Goal: Task Accomplishment & Management: Manage account settings

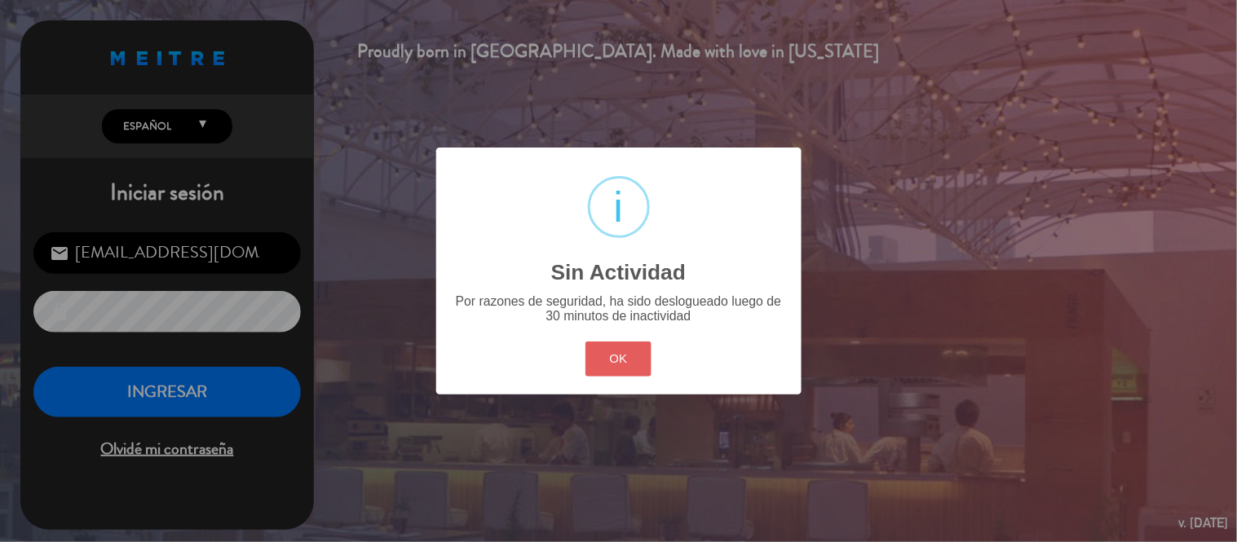
click at [620, 359] on button "OK" at bounding box center [618, 359] width 66 height 35
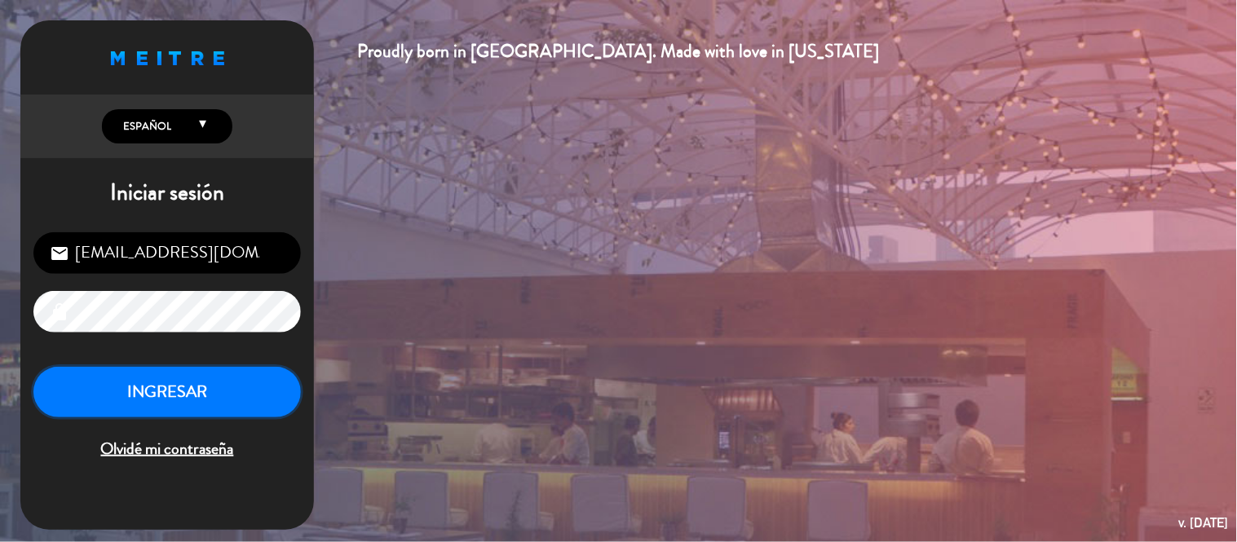
click at [264, 376] on button "INGRESAR" at bounding box center [166, 392] width 267 height 51
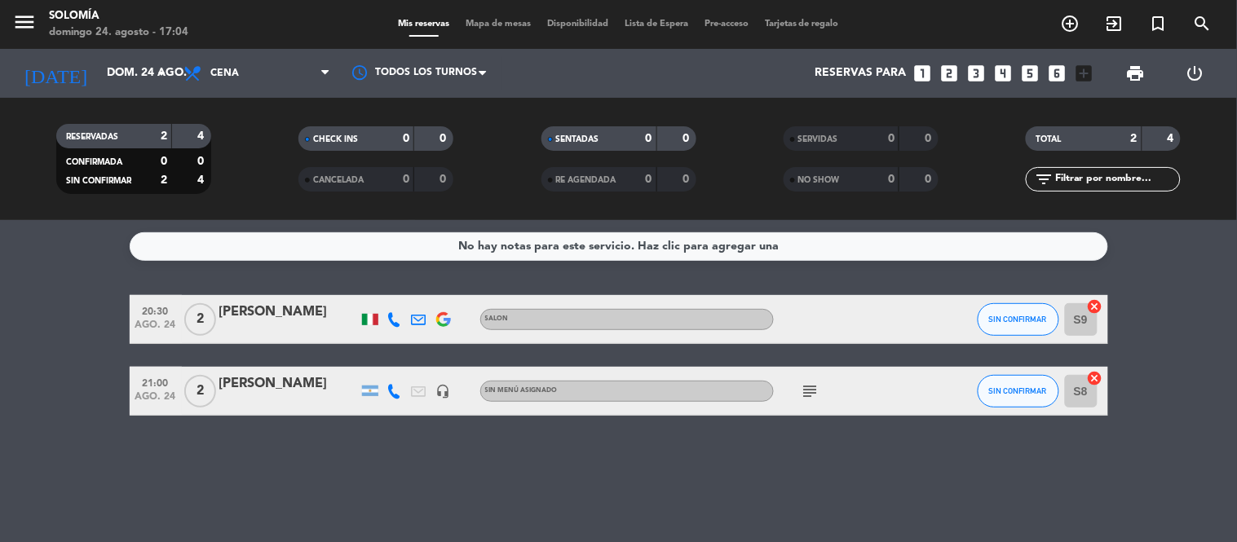
click at [816, 386] on icon "subject" at bounding box center [811, 392] width 20 height 20
click at [776, 446] on div "No hay notas para este servicio. Haz clic para agregar una 20:30 [DATE] 2 [PERS…" at bounding box center [618, 381] width 1237 height 322
click at [166, 70] on icon "arrow_drop_down" at bounding box center [162, 74] width 20 height 20
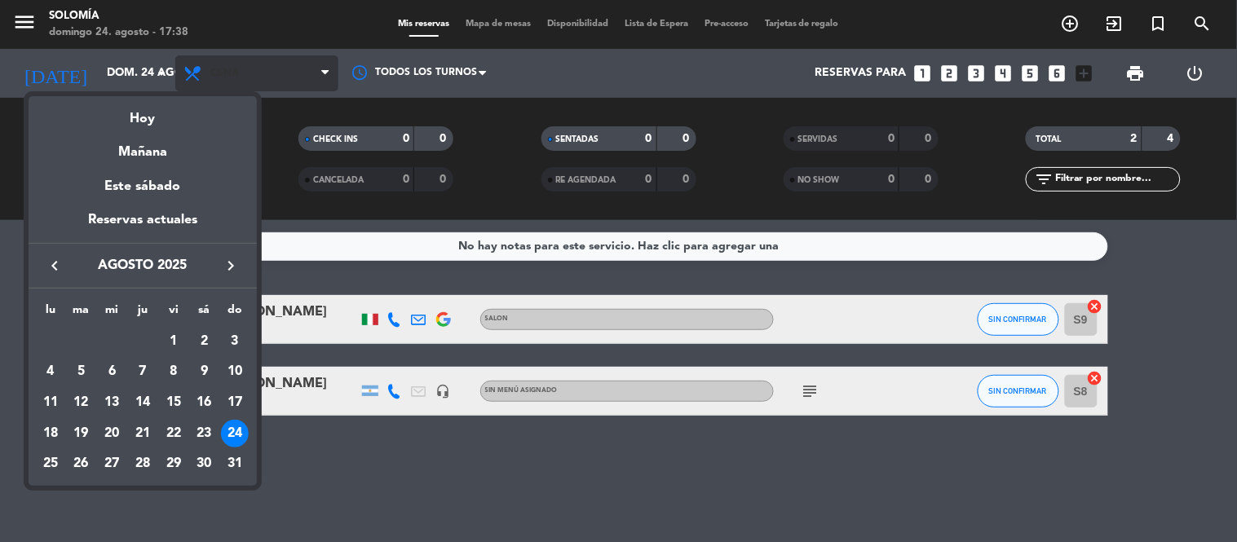
click at [240, 76] on div at bounding box center [618, 271] width 1237 height 542
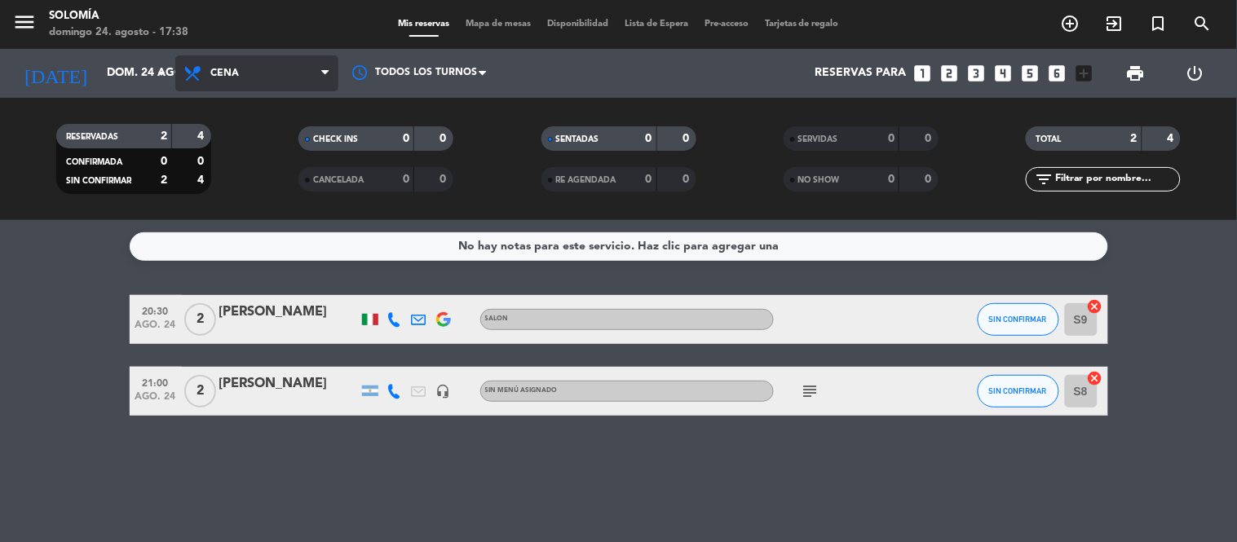
click at [236, 76] on span "Cena" at bounding box center [224, 73] width 29 height 11
click at [218, 148] on div "menu [PERSON_NAME][DATE] 24. agosto - 17:38 Mis reservas Mapa de mesas Disponib…" at bounding box center [618, 110] width 1237 height 220
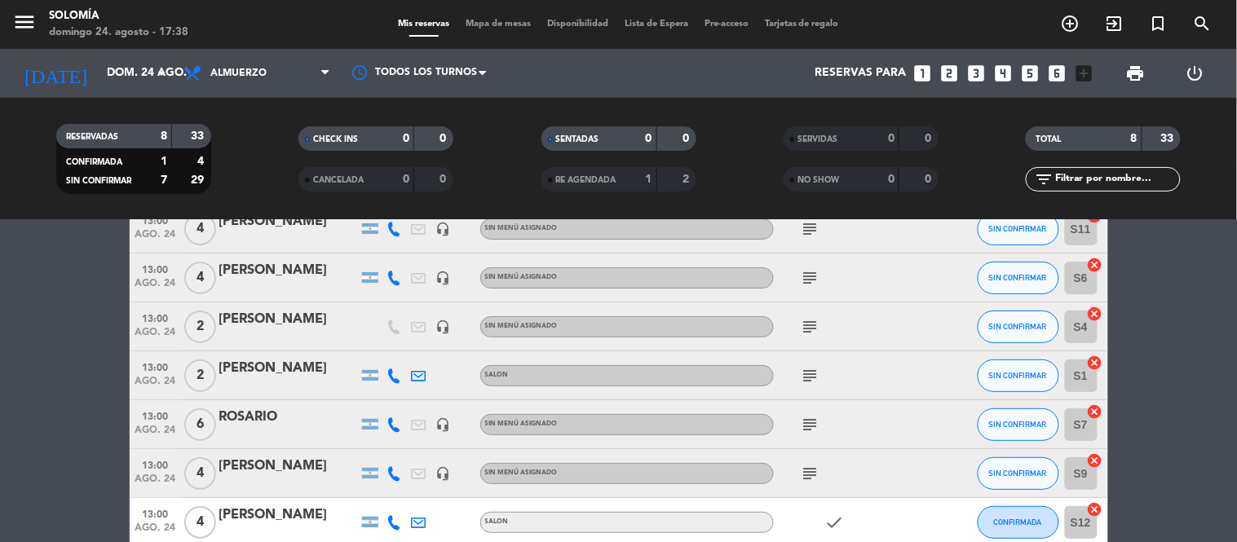
scroll to position [181, 0]
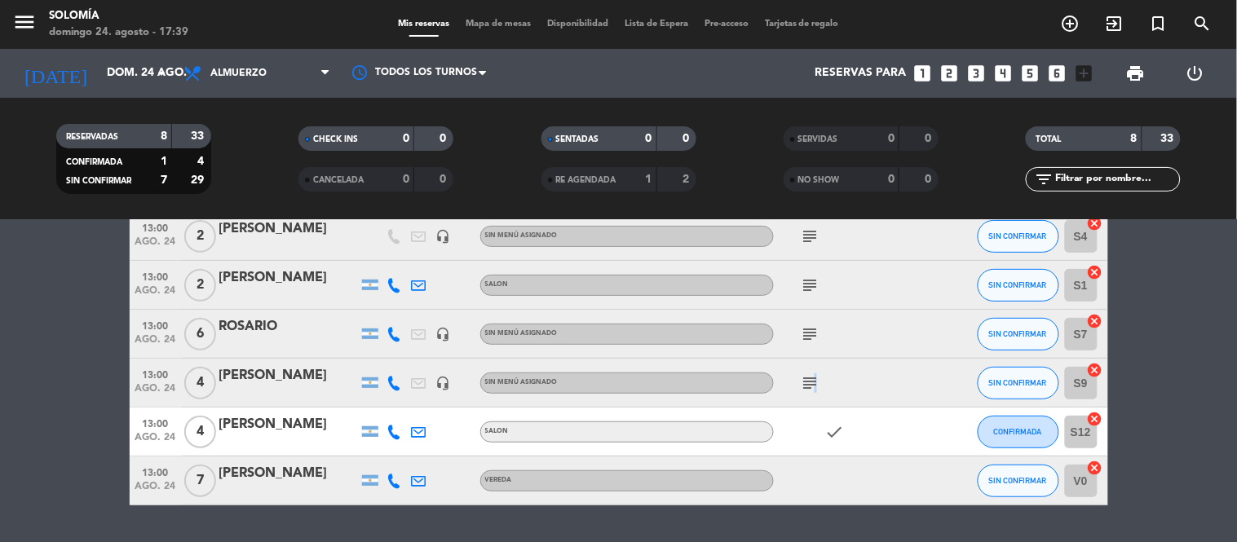
click at [811, 382] on icon "subject" at bounding box center [811, 383] width 20 height 20
click at [810, 326] on icon "subject" at bounding box center [811, 335] width 20 height 20
click at [805, 278] on icon "subject" at bounding box center [811, 286] width 20 height 20
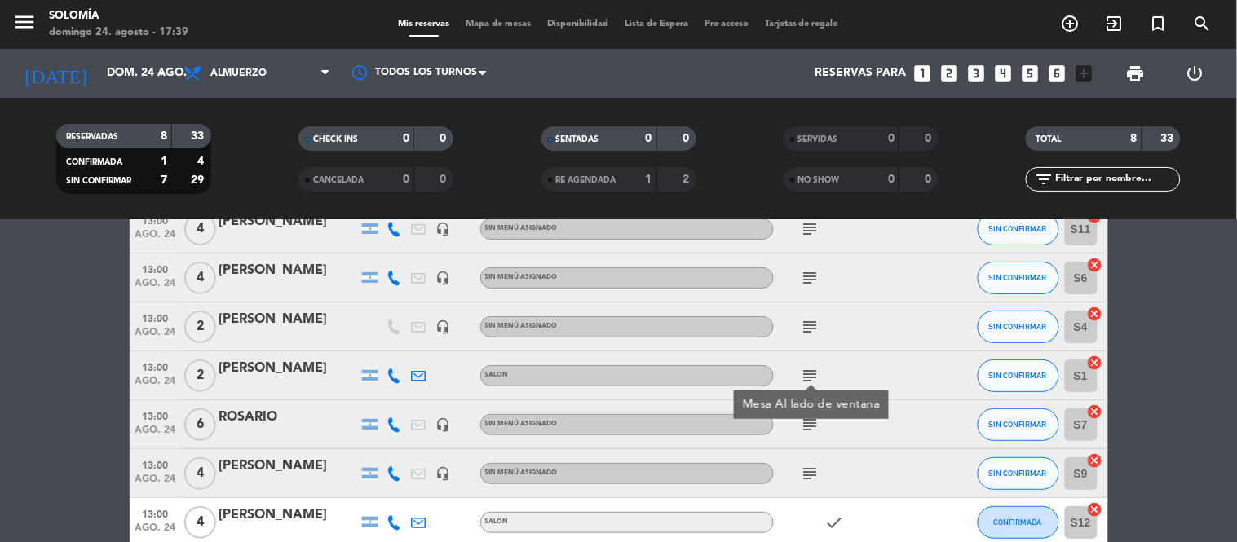
click at [807, 325] on icon "subject" at bounding box center [811, 327] width 20 height 20
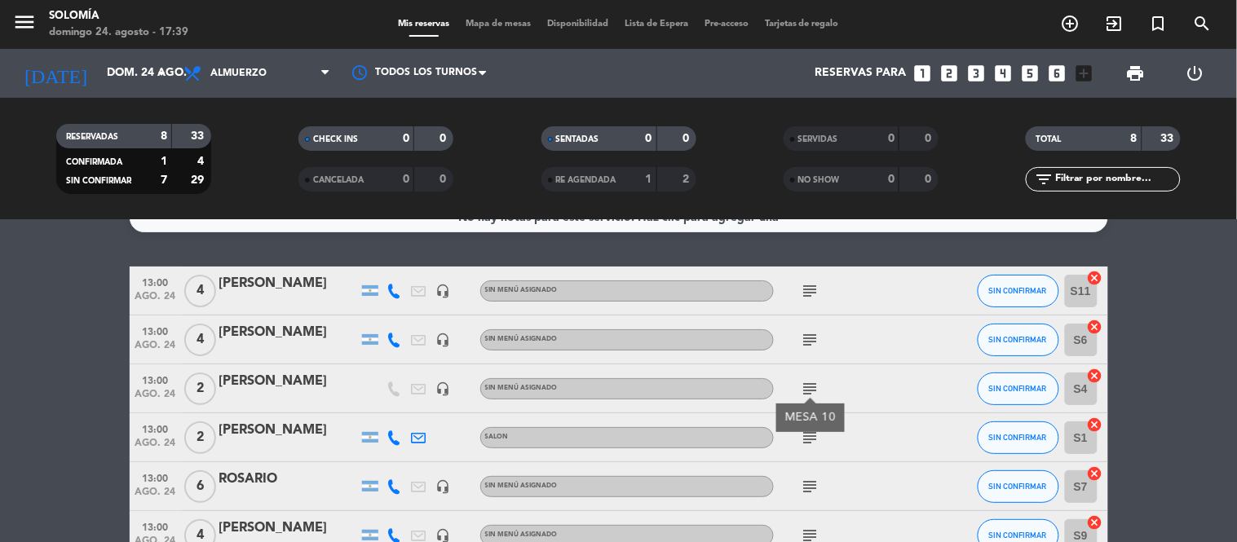
scroll to position [0, 0]
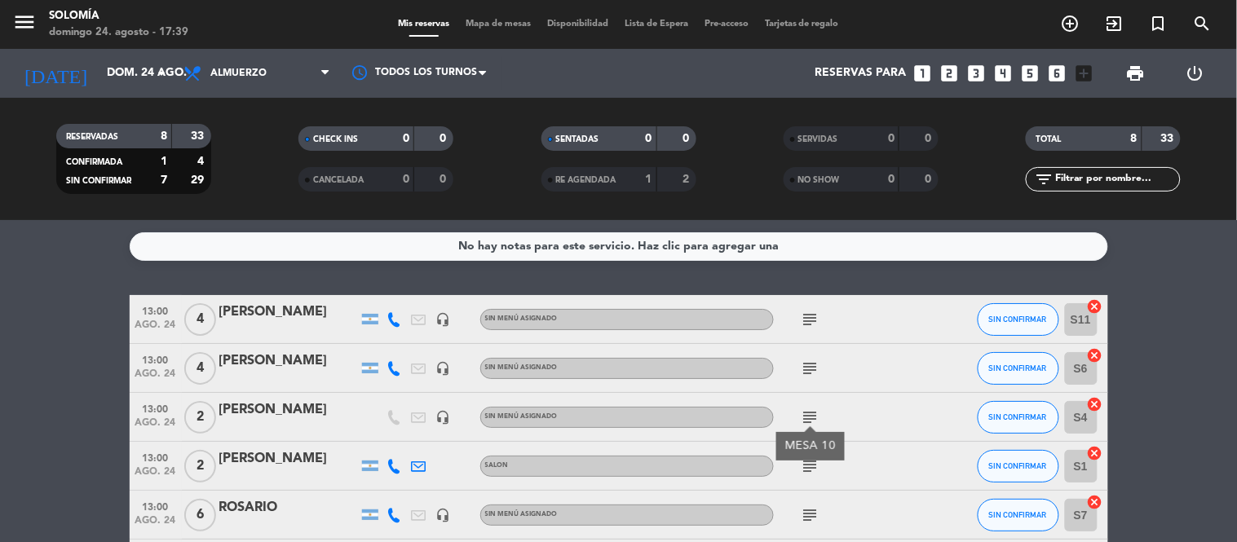
click at [809, 365] on icon "subject" at bounding box center [811, 369] width 20 height 20
click at [806, 316] on icon "subject" at bounding box center [811, 320] width 20 height 20
click at [772, 282] on div "No hay notas para este servicio. Haz clic para agregar una 13:00 [DATE] 4 [PERS…" at bounding box center [618, 381] width 1237 height 322
click at [254, 74] on span "Almuerzo" at bounding box center [238, 73] width 56 height 11
click at [231, 179] on div "menu [PERSON_NAME][DATE] 24. agosto - 17:39 Mis reservas Mapa de mesas Disponib…" at bounding box center [618, 110] width 1237 height 220
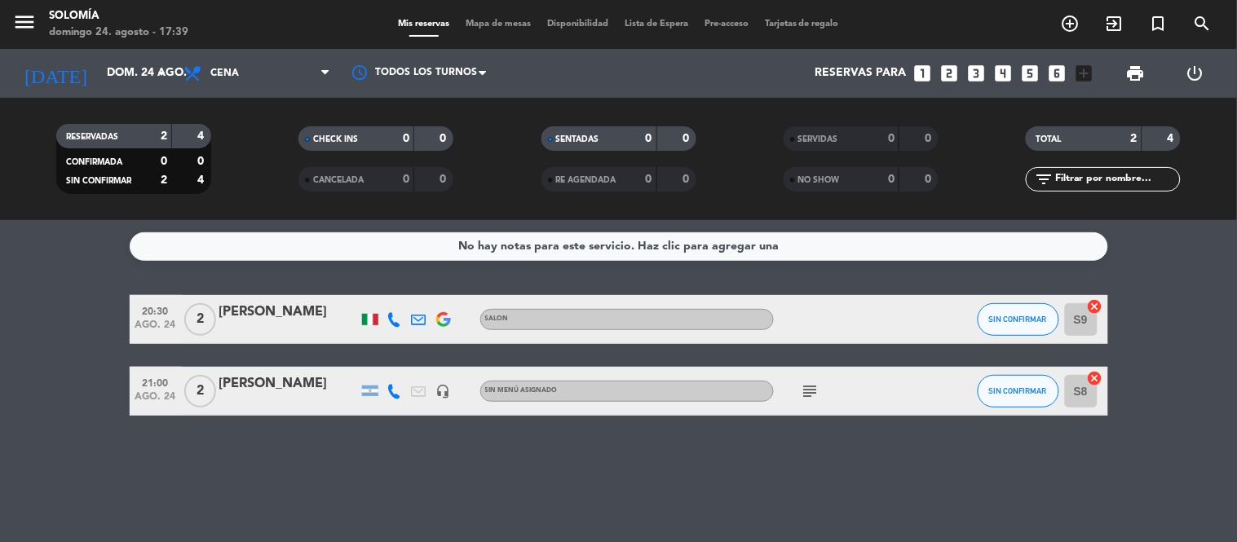
click at [353, 278] on div "No hay notas para este servicio. Haz clic para agregar una 20:30 [DATE] 2 [PERS…" at bounding box center [618, 381] width 1237 height 322
click at [606, 276] on div "No hay notas para este servicio. Haz clic para agregar una 20:30 [DATE] 2 [PERS…" at bounding box center [618, 381] width 1237 height 322
click at [809, 387] on icon "subject" at bounding box center [811, 392] width 20 height 20
click at [757, 444] on div "No hay notas para este servicio. Haz clic para agregar una 20:30 [DATE] 2 [PERS…" at bounding box center [618, 381] width 1237 height 322
click at [161, 70] on icon "arrow_drop_down" at bounding box center [162, 74] width 20 height 20
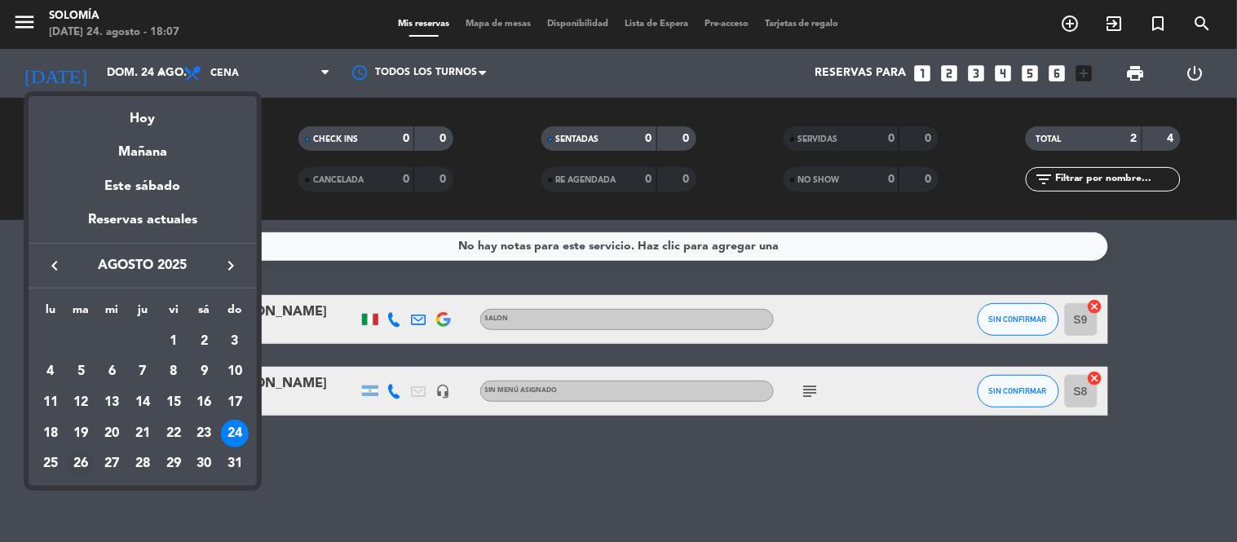
click at [80, 466] on div "26" at bounding box center [82, 464] width 28 height 28
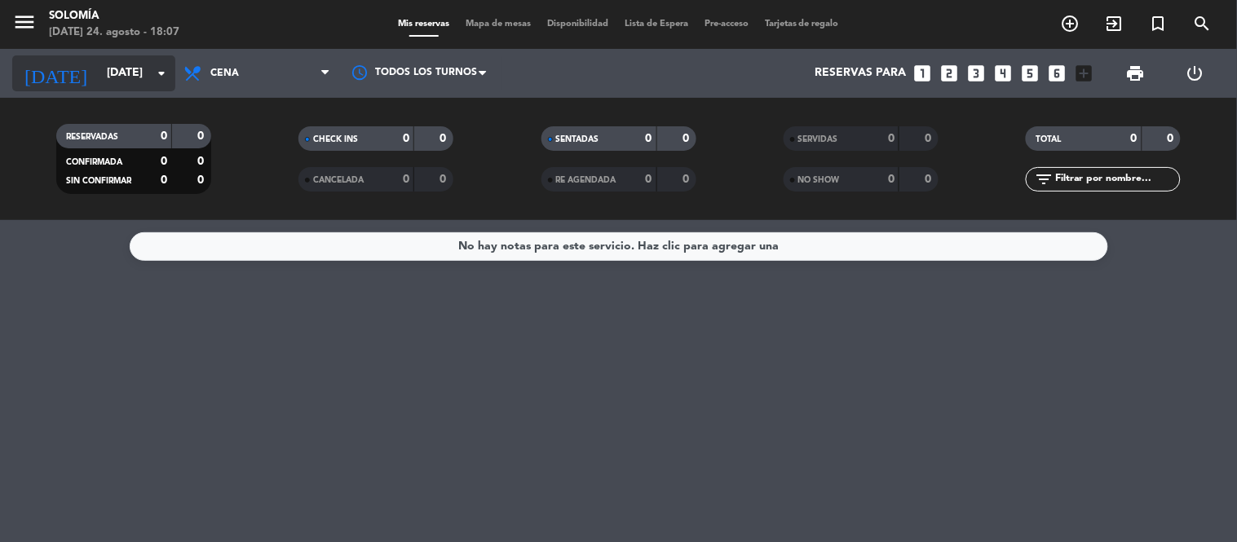
click at [163, 71] on icon "arrow_drop_down" at bounding box center [162, 74] width 20 height 20
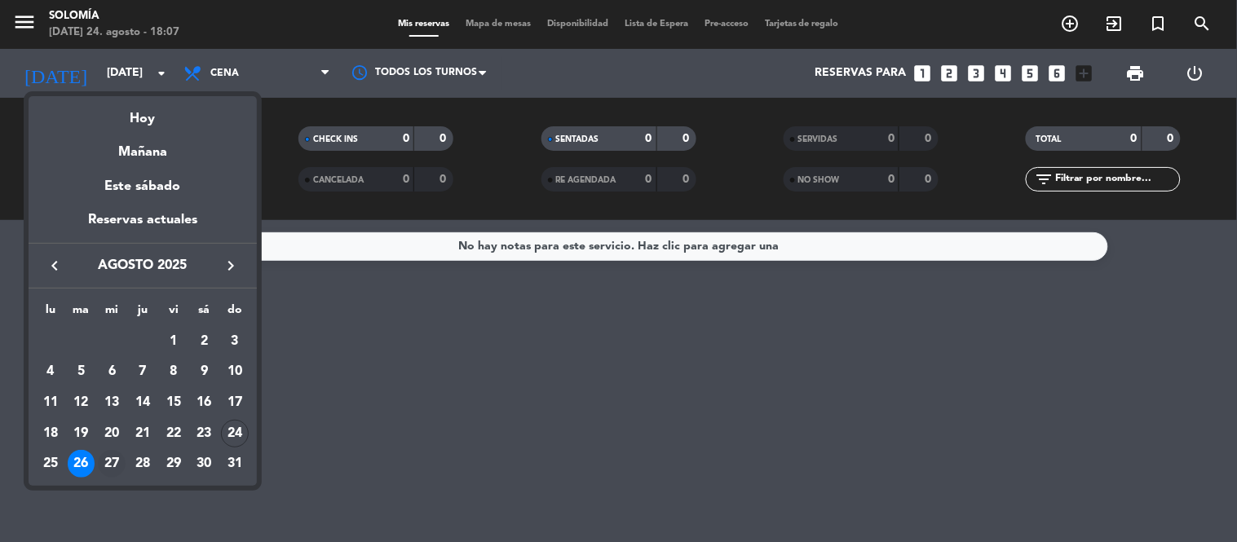
click at [118, 457] on div "27" at bounding box center [112, 464] width 28 height 28
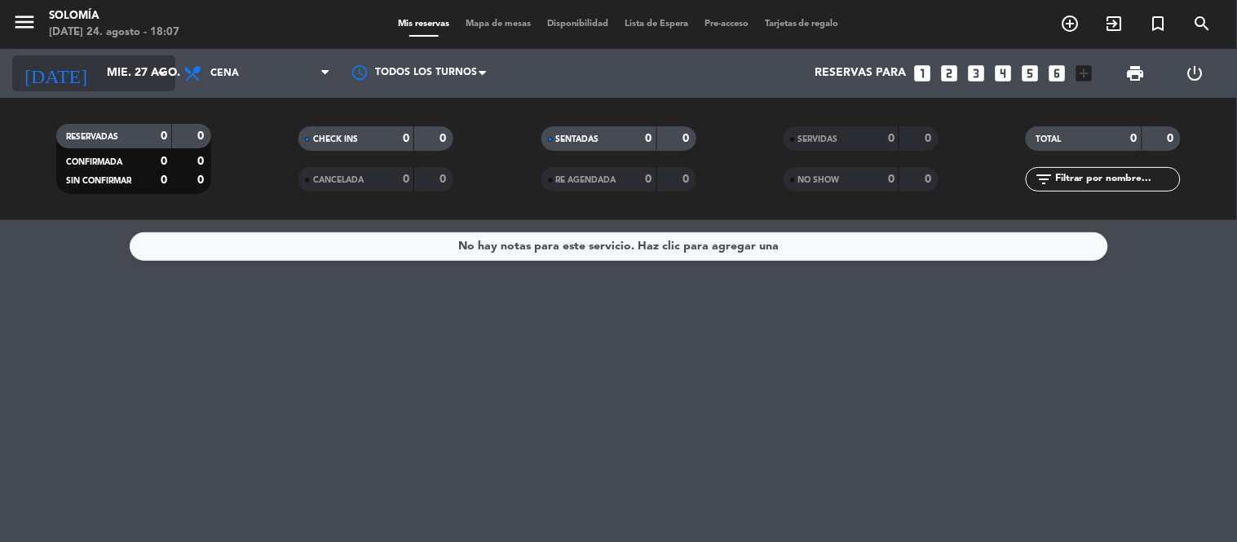
click at [159, 71] on icon "arrow_drop_down" at bounding box center [162, 74] width 20 height 20
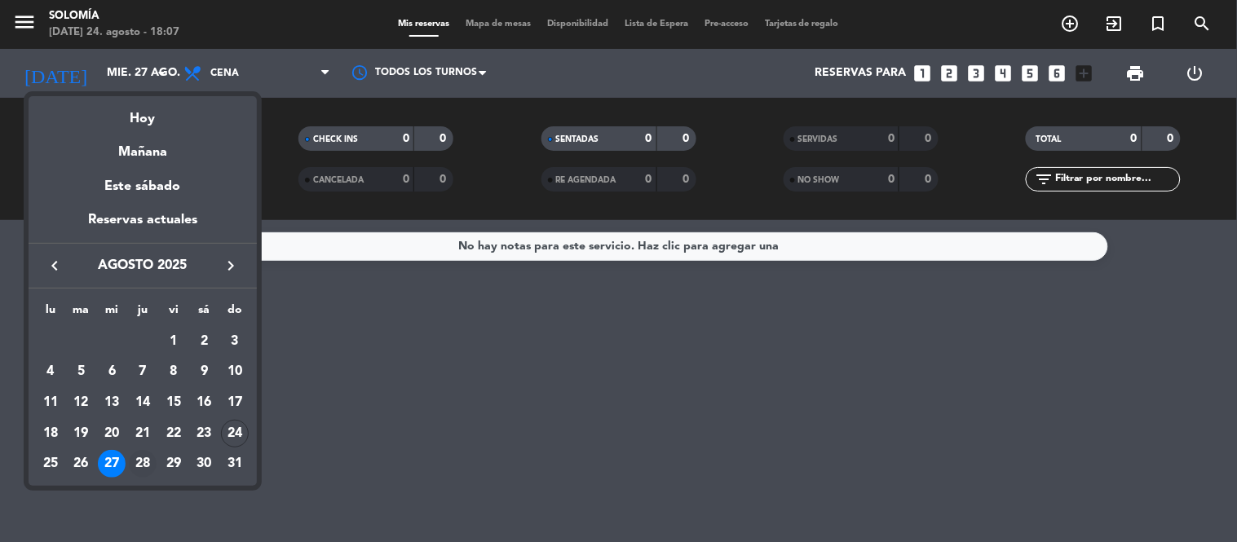
click at [143, 462] on div "28" at bounding box center [143, 464] width 28 height 28
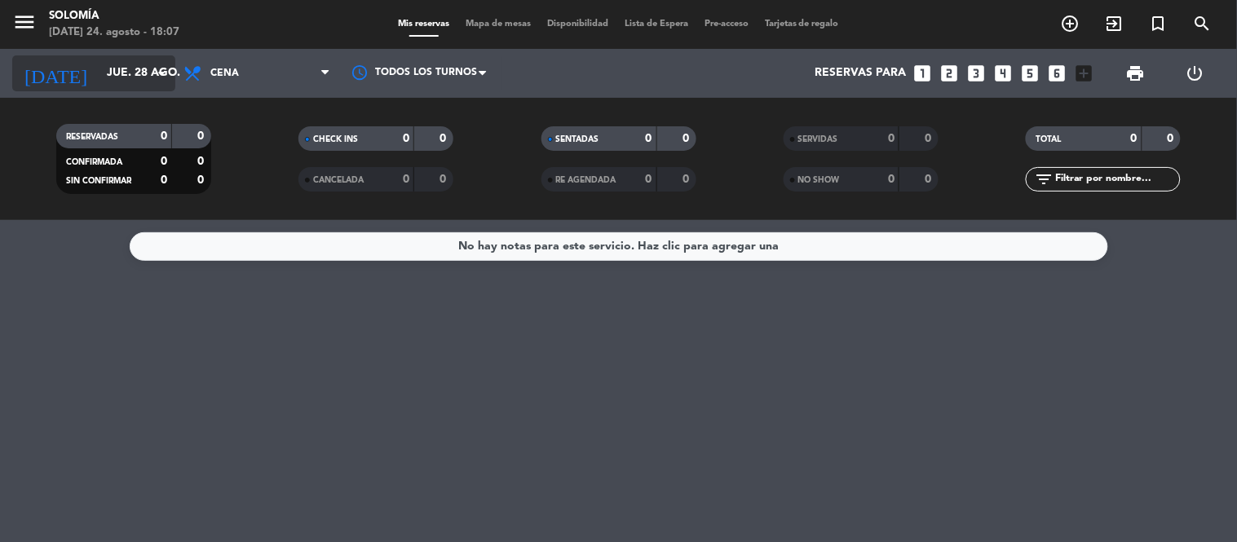
click at [161, 70] on icon "arrow_drop_down" at bounding box center [162, 74] width 20 height 20
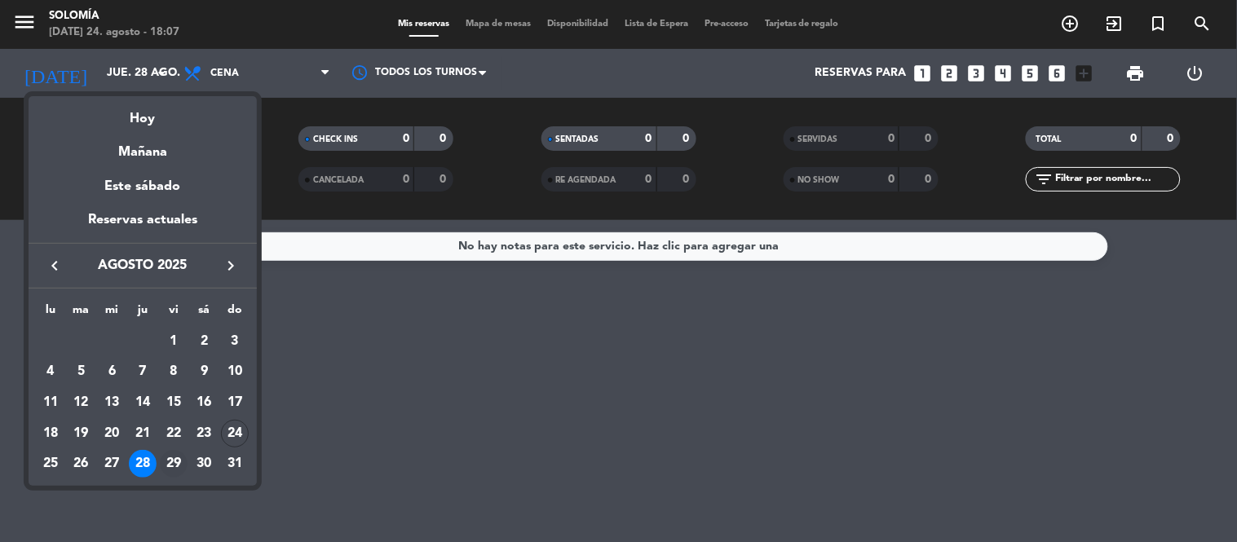
click at [174, 455] on div "29" at bounding box center [174, 464] width 28 height 28
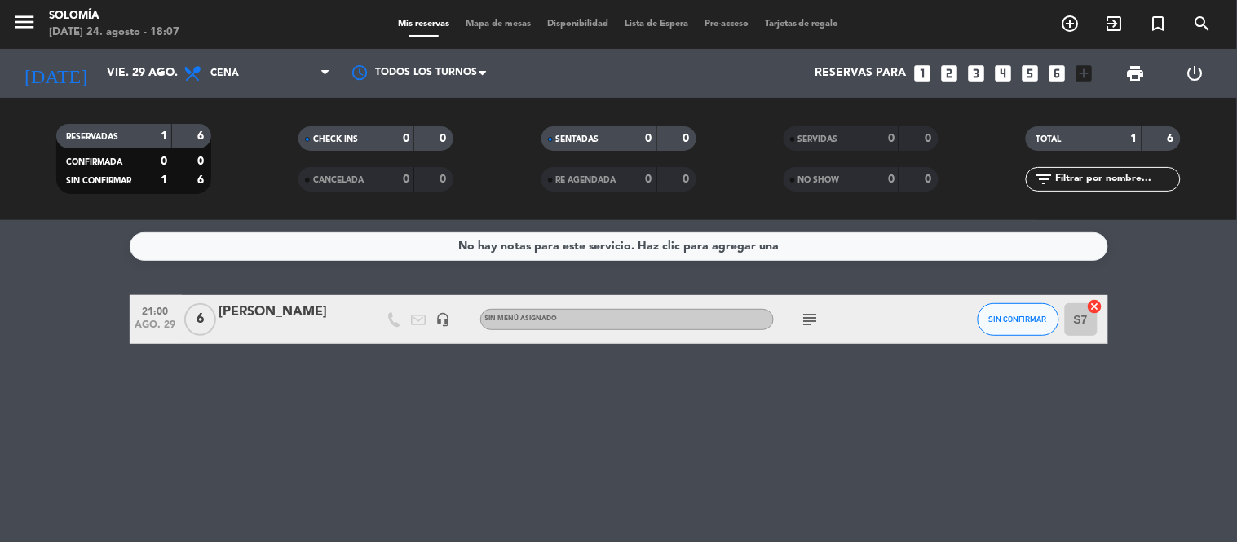
click at [809, 316] on icon "subject" at bounding box center [811, 320] width 20 height 20
click at [731, 417] on div "No hay notas para este servicio. Haz clic para agregar una 21:00 [DATE] 6 [PERS…" at bounding box center [618, 381] width 1237 height 322
click at [811, 319] on icon "subject" at bounding box center [811, 320] width 20 height 20
click at [712, 409] on div "No hay notas para este servicio. Haz clic para agregar una 21:00 [DATE] 6 [PERS…" at bounding box center [618, 381] width 1237 height 322
click at [157, 68] on icon "arrow_drop_down" at bounding box center [162, 74] width 20 height 20
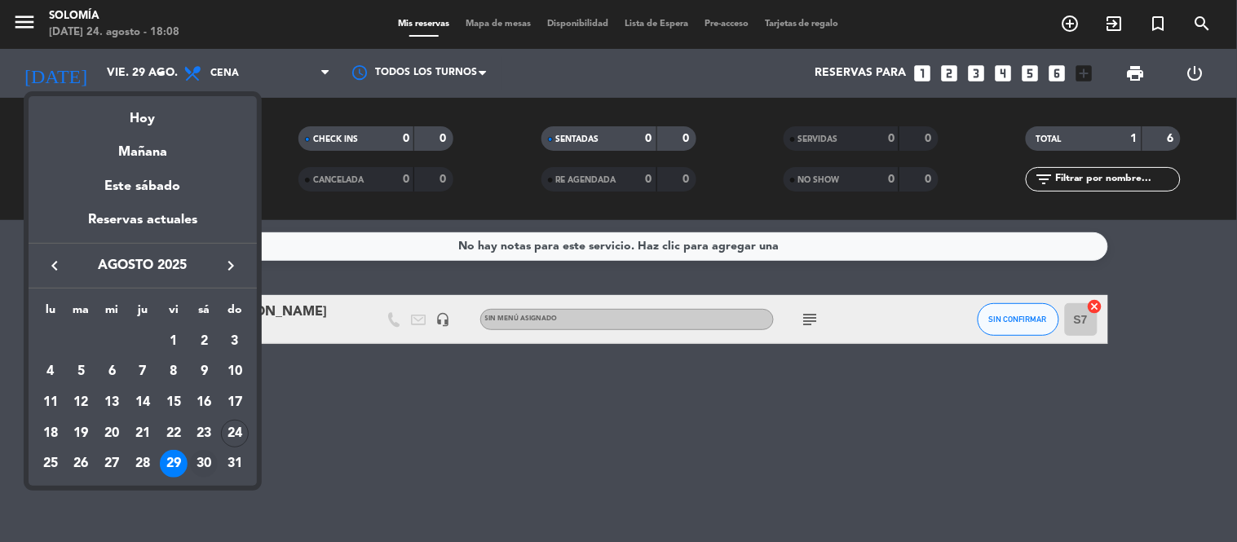
click at [200, 452] on div "30" at bounding box center [204, 464] width 28 height 28
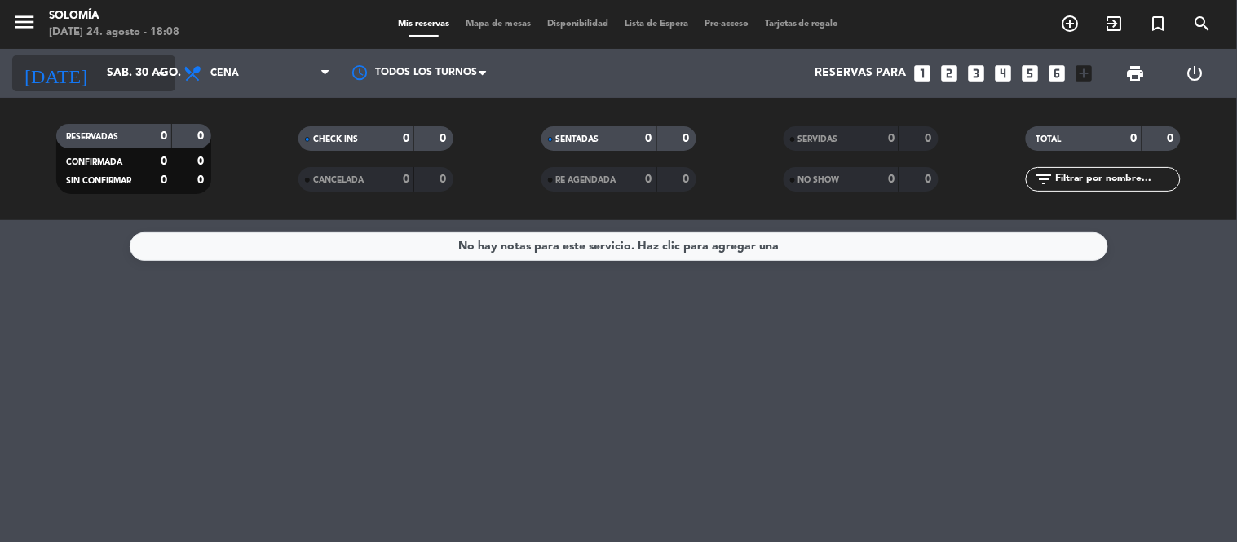
click at [159, 64] on icon "arrow_drop_down" at bounding box center [162, 74] width 20 height 20
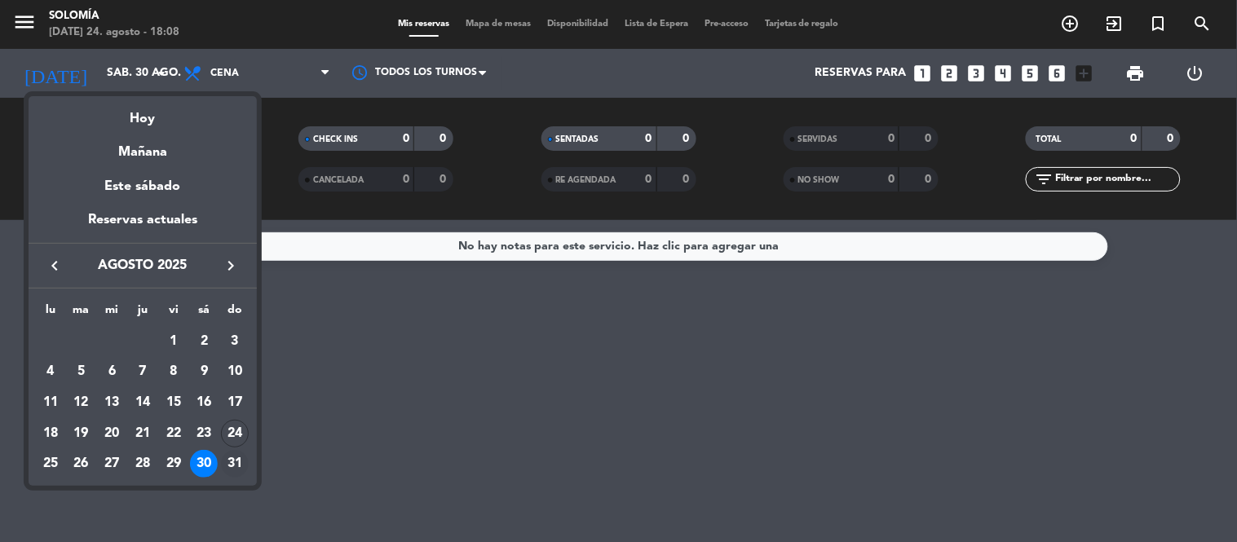
click at [230, 455] on div "31" at bounding box center [235, 464] width 28 height 28
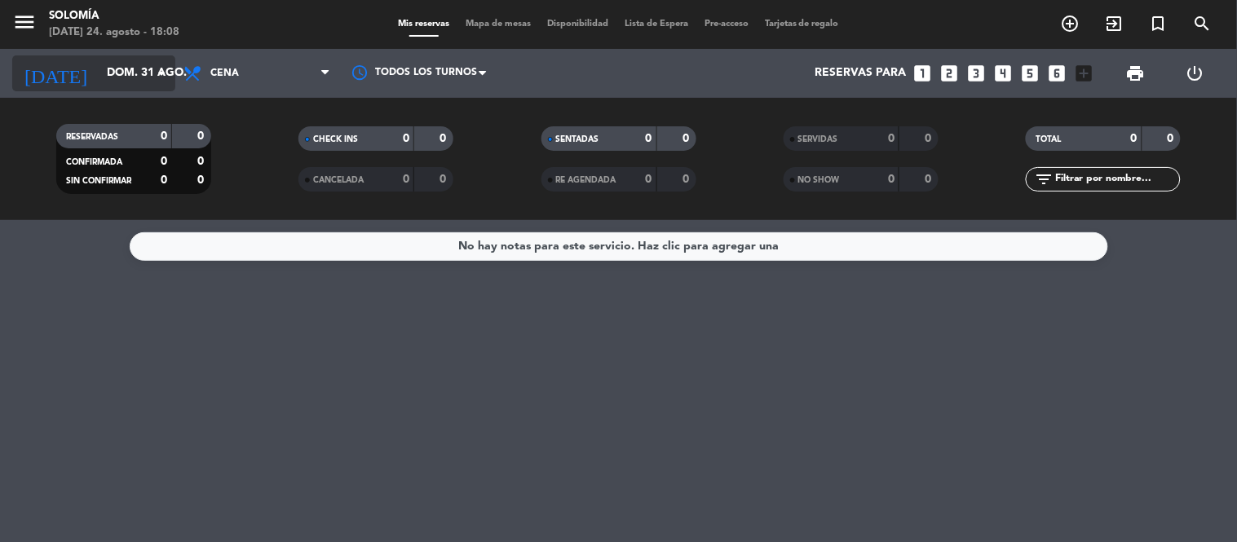
click at [165, 68] on icon "arrow_drop_down" at bounding box center [162, 74] width 20 height 20
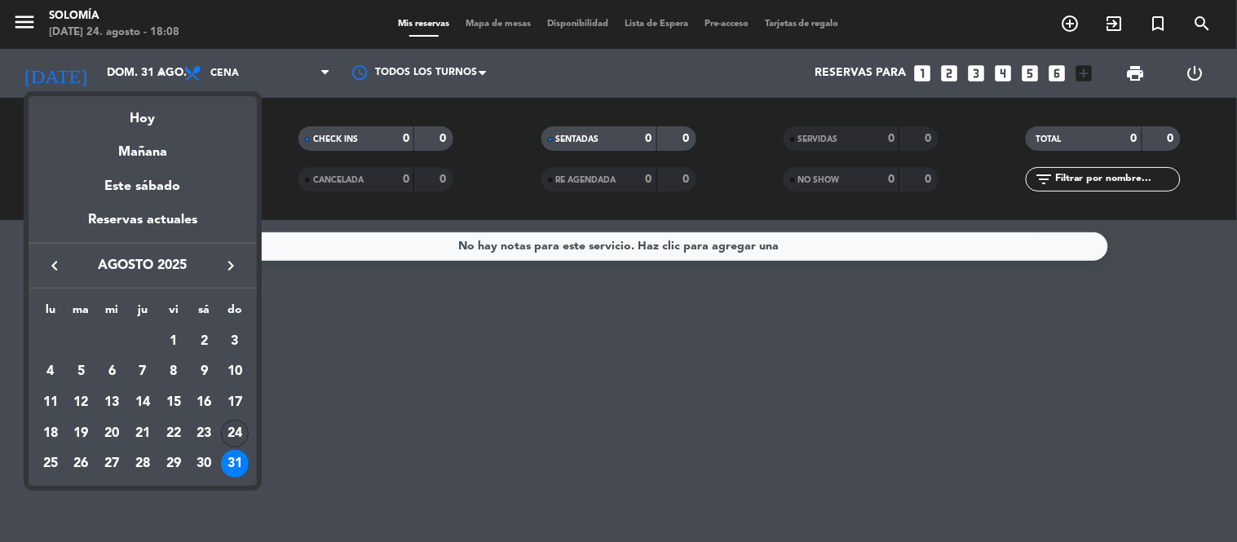
click at [232, 429] on div "24" at bounding box center [235, 434] width 28 height 28
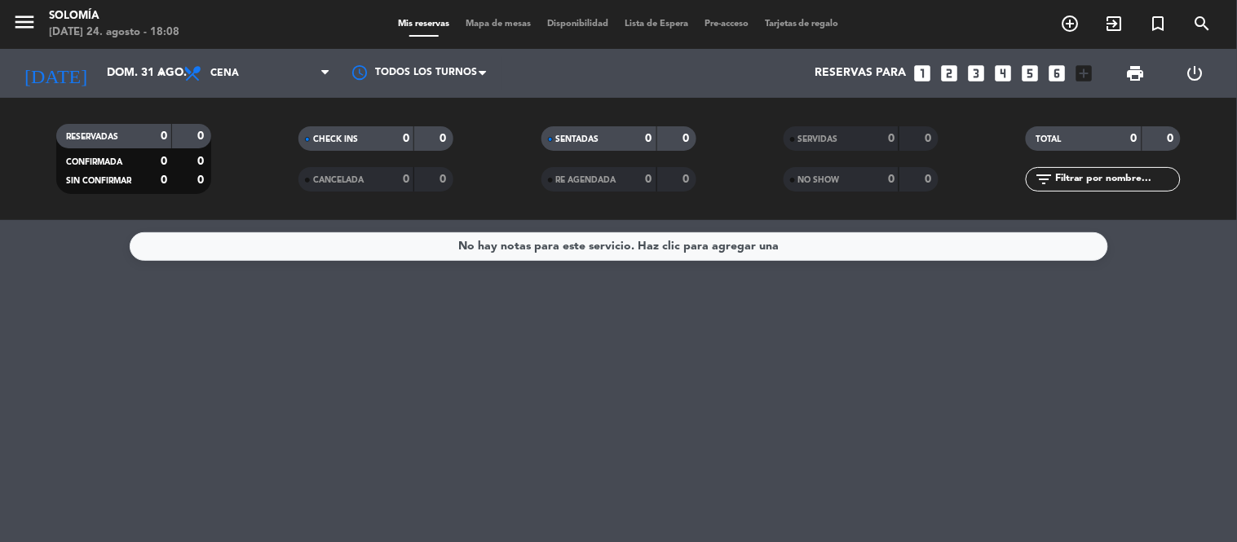
type input "dom. 24 ago."
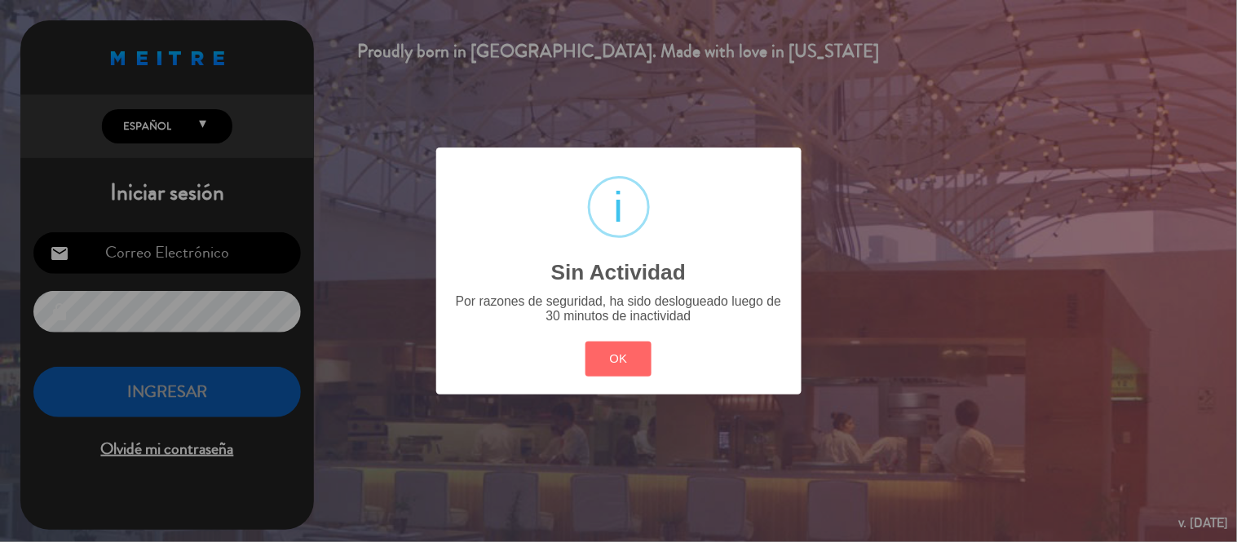
type input "[EMAIL_ADDRESS][DOMAIN_NAME]"
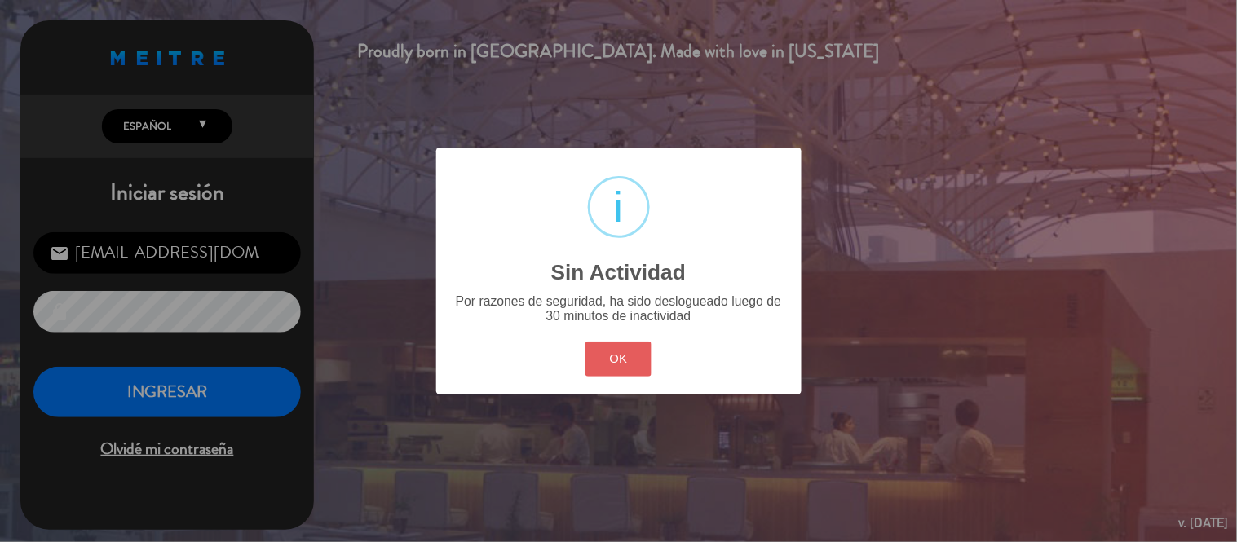
click at [633, 361] on button "OK" at bounding box center [618, 359] width 66 height 35
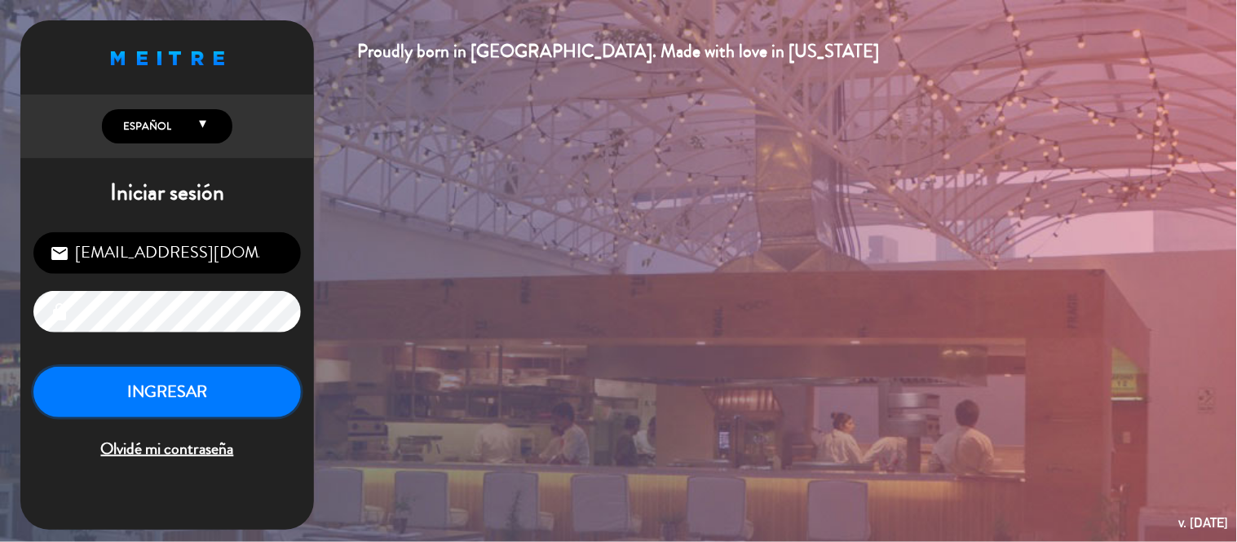
click at [235, 387] on button "INGRESAR" at bounding box center [166, 392] width 267 height 51
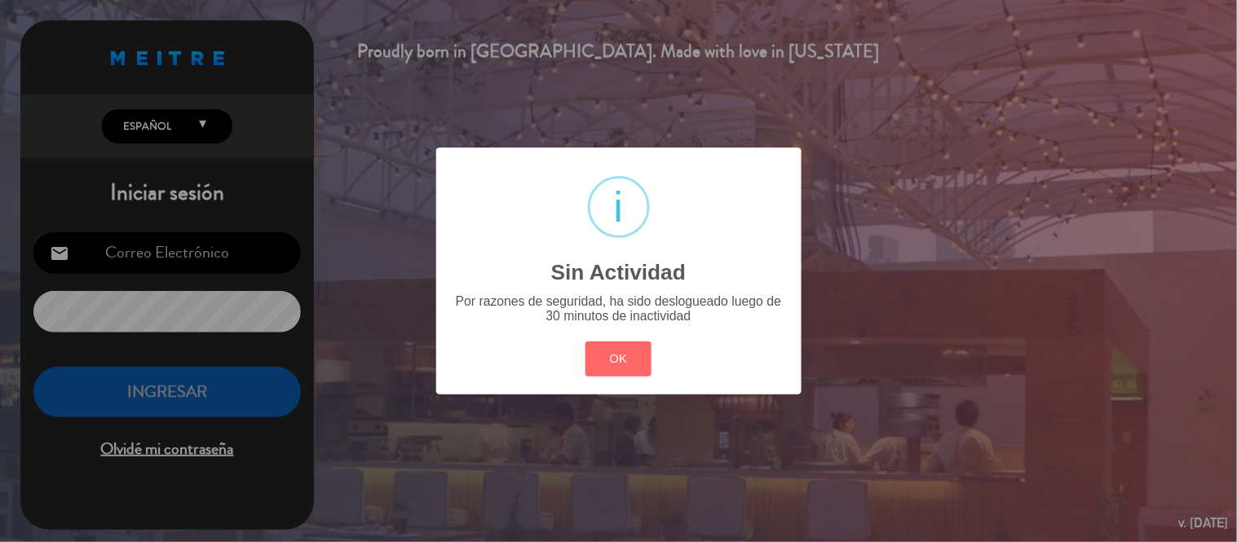
type input "[EMAIL_ADDRESS][DOMAIN_NAME]"
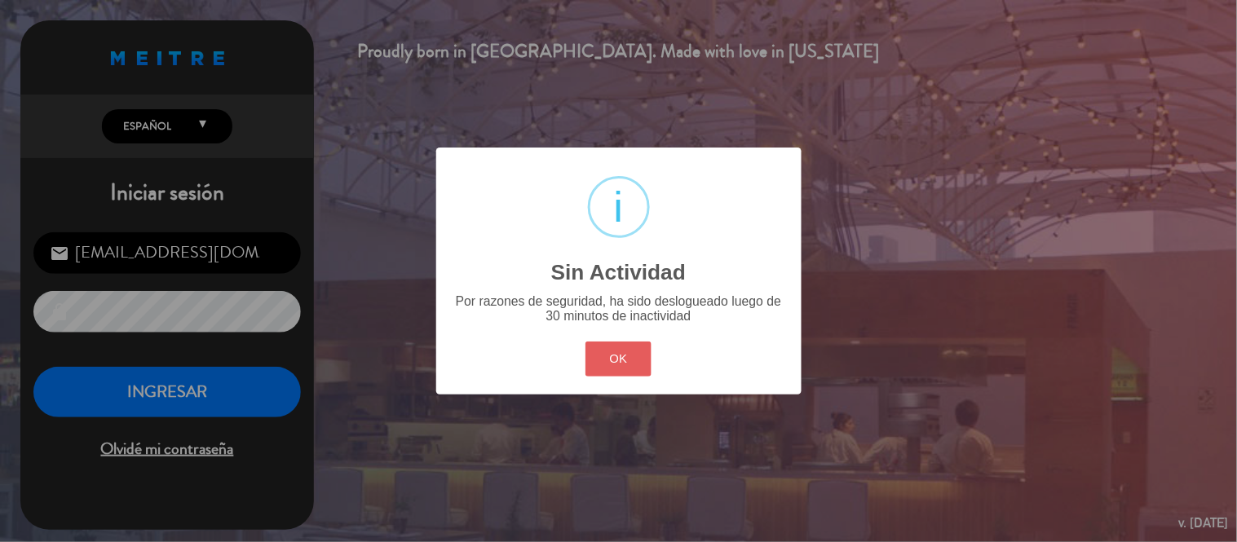
click at [615, 359] on button "OK" at bounding box center [618, 359] width 66 height 35
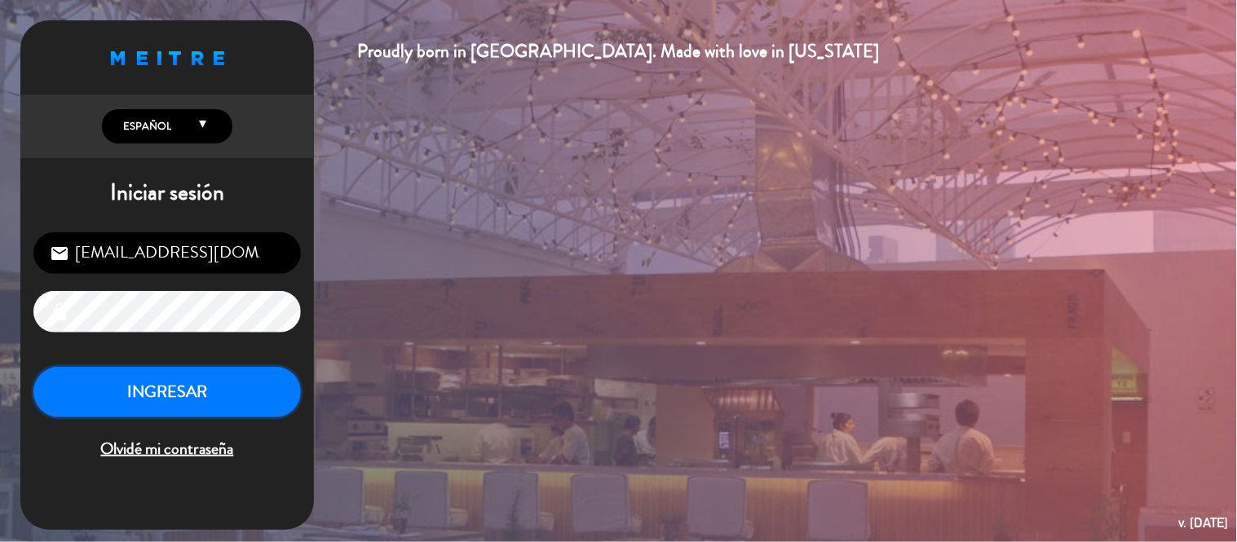
click at [190, 383] on button "INGRESAR" at bounding box center [166, 392] width 267 height 51
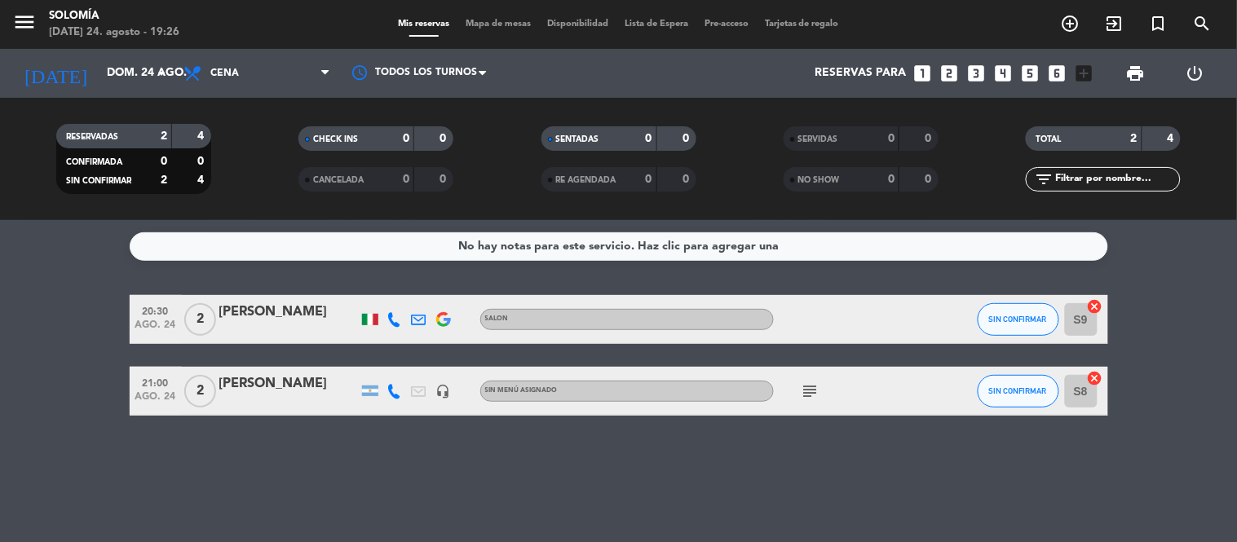
click at [806, 386] on icon "subject" at bounding box center [811, 392] width 20 height 20
